Goal: Transaction & Acquisition: Obtain resource

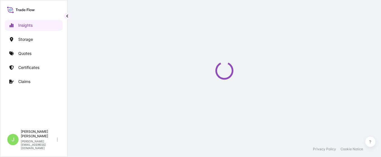
select select "2025"
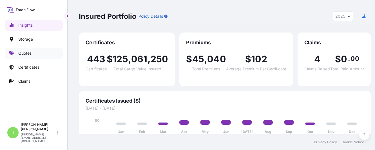
click at [30, 51] on p "Quotes" at bounding box center [24, 54] width 13 height 6
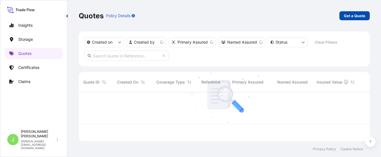
scroll to position [46, 285]
click at [361, 13] on p "Get a Quote" at bounding box center [354, 16] width 21 height 6
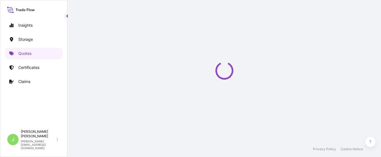
scroll to position [9, 0]
select select "Water"
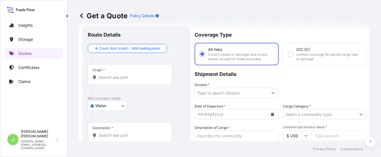
click at [119, 104] on body "Insights Storage Quotes Certificates Claims J Juan Pallares juan.pallaresm@bdpi…" at bounding box center [190, 78] width 381 height 157
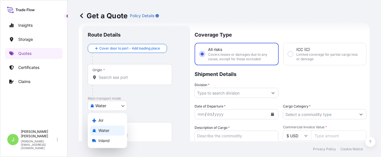
click at [109, 132] on span "Water" at bounding box center [103, 131] width 11 height 6
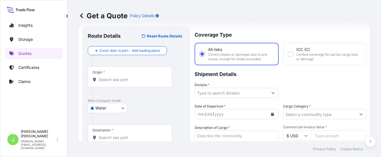
click at [112, 85] on div "Origin *" at bounding box center [130, 76] width 84 height 21
click at [112, 82] on input "Origin *" at bounding box center [132, 80] width 66 height 6
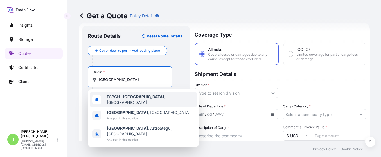
click at [146, 98] on span "ESBCN - Barcelona , Spain" at bounding box center [151, 99] width 88 height 11
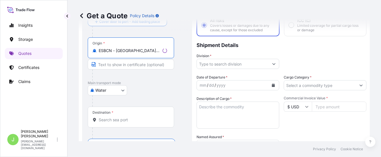
scroll to position [51, 0]
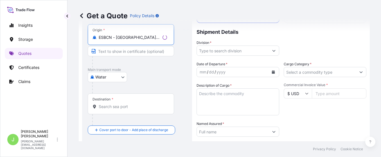
type input "ESBCN - Barcelona, Spain"
click at [136, 106] on input "Destination *" at bounding box center [133, 107] width 68 height 6
